Goal: Download file/media

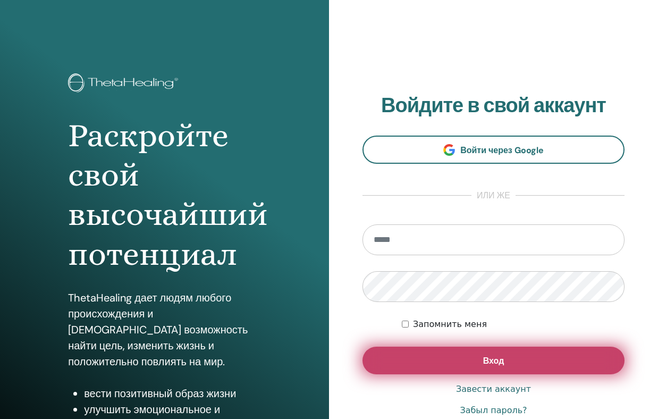
type input "**********"
click at [513, 362] on button "Вход" at bounding box center [493, 360] width 262 height 28
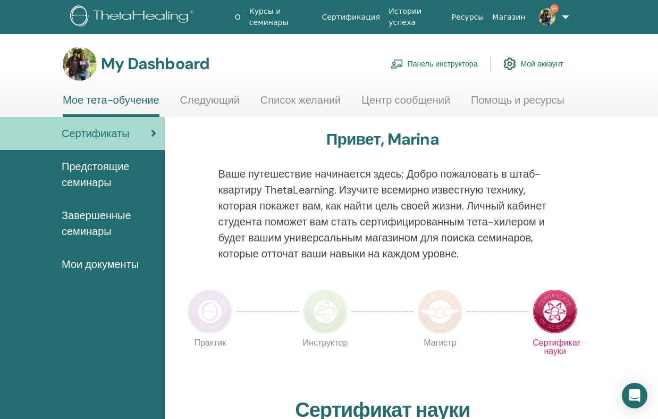
click at [105, 223] on span "Завершенные семинары" at bounding box center [109, 223] width 95 height 32
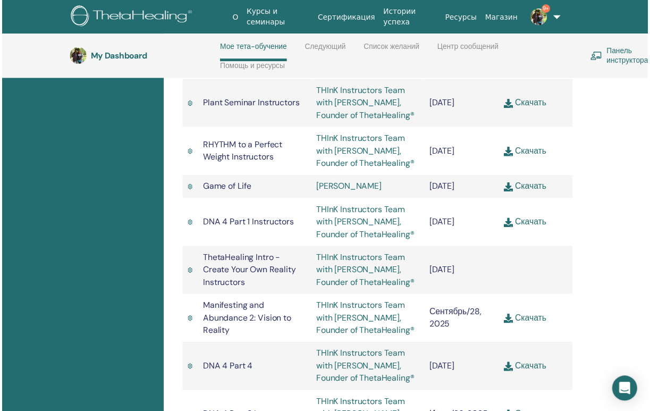
scroll to position [2344, 0]
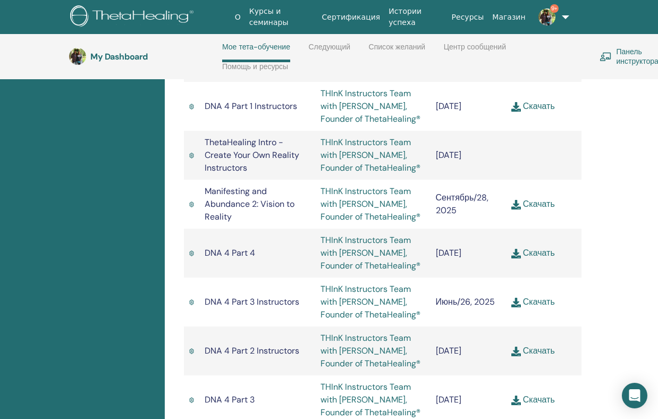
click at [540, 209] on link "Скачать" at bounding box center [533, 203] width 44 height 11
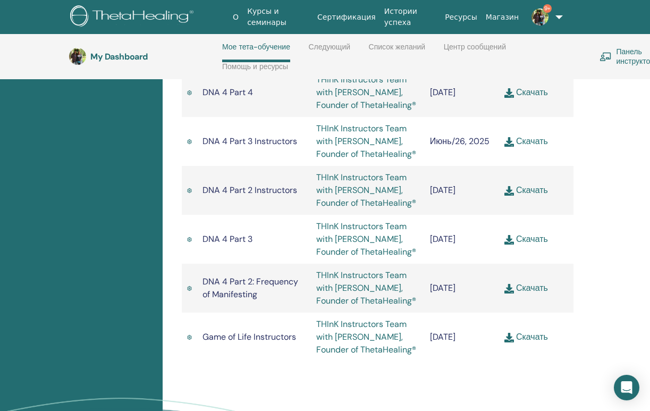
scroll to position [2378, 0]
